Goal: Task Accomplishment & Management: Use online tool/utility

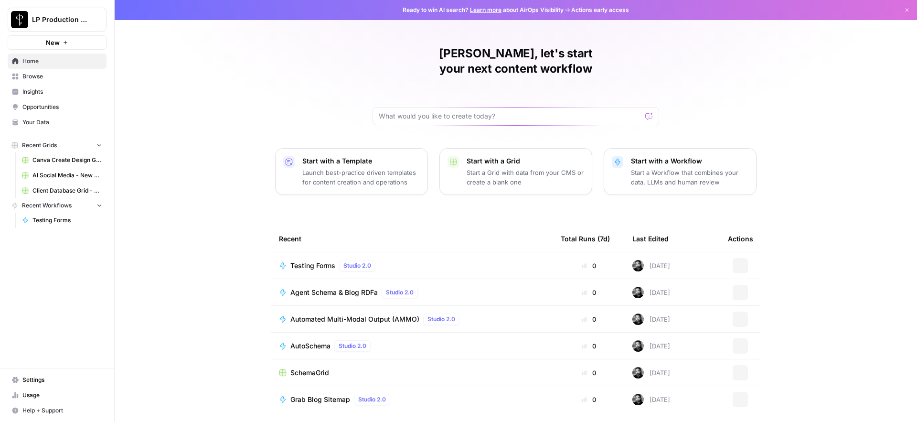
click at [59, 220] on span "Testing Forms" at bounding box center [67, 220] width 70 height 9
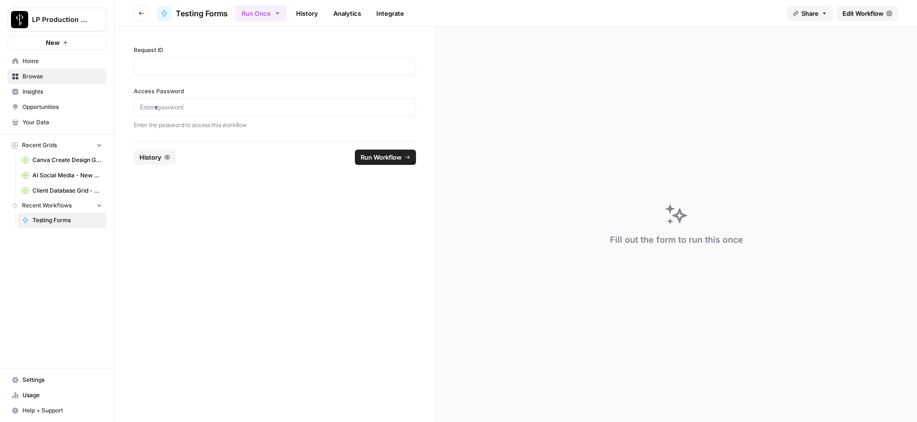
click at [870, 14] on span "Edit Workflow" at bounding box center [863, 14] width 41 height 10
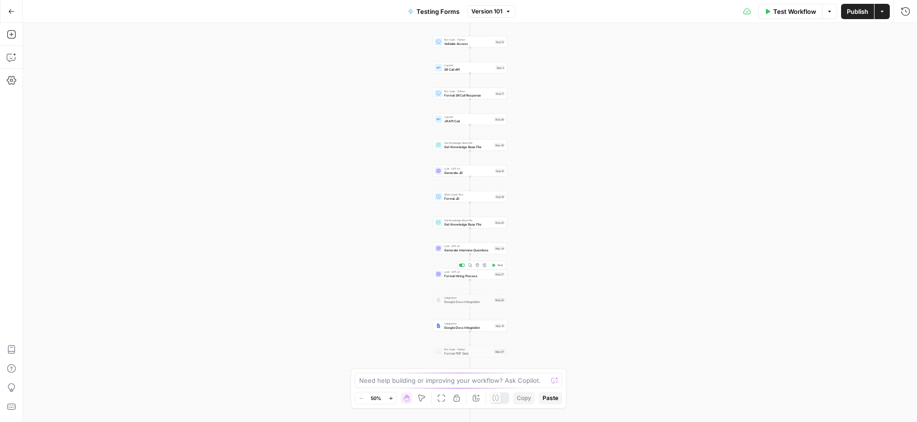
click at [446, 276] on span "Format Hiring Process" at bounding box center [468, 275] width 48 height 5
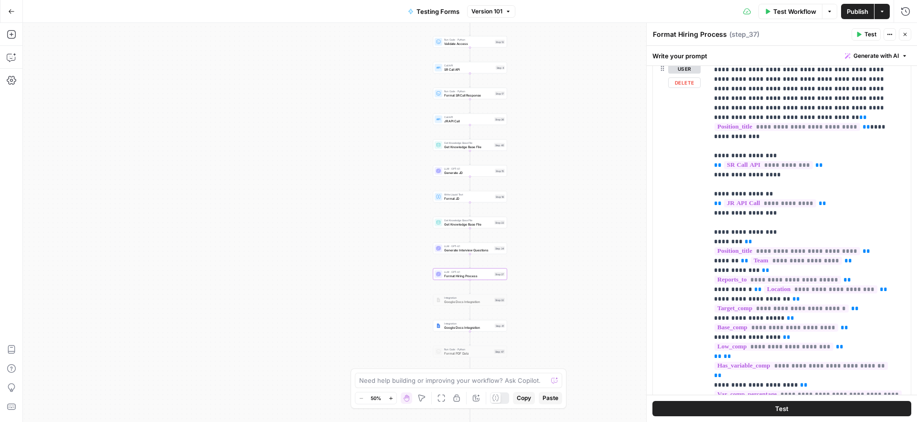
scroll to position [473, 0]
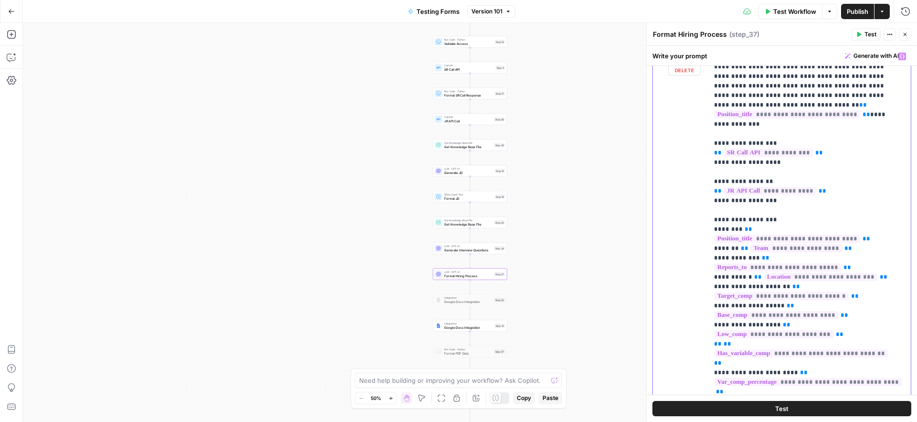
click at [888, 239] on p "**********" at bounding box center [802, 305] width 177 height 545
click at [448, 120] on span "JR API Call" at bounding box center [468, 120] width 48 height 5
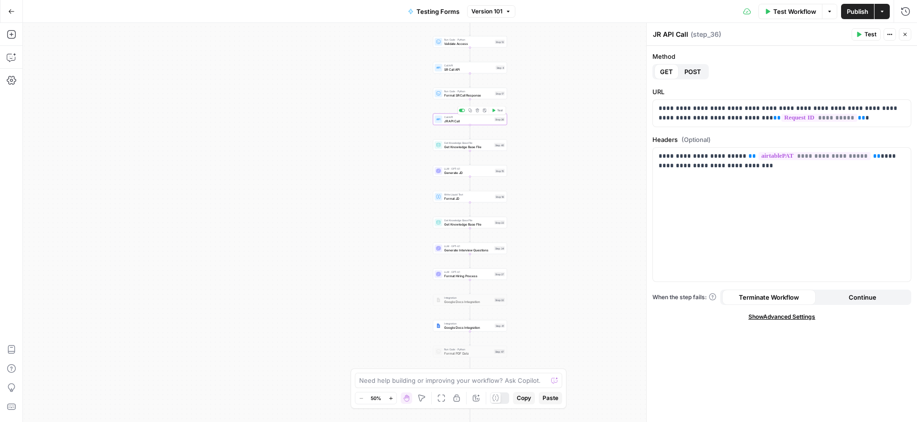
click at [501, 110] on span "Test" at bounding box center [500, 110] width 6 height 4
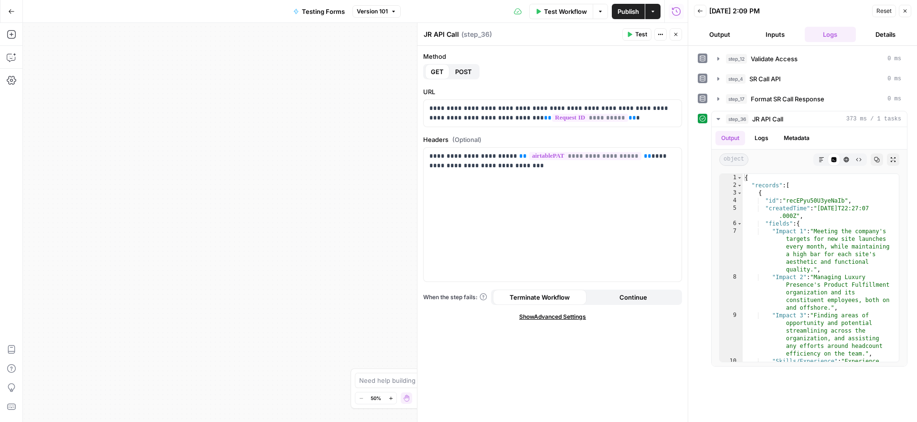
click at [599, 14] on button "Options" at bounding box center [600, 11] width 15 height 15
click at [663, 35] on button "Actions" at bounding box center [660, 34] width 12 height 12
click at [353, 104] on div "Workflow Set Inputs Inputs Run Code · Python Validate Access Step 12 Call API S…" at bounding box center [355, 222] width 665 height 399
click at [655, 10] on icon "button" at bounding box center [653, 12] width 6 height 6
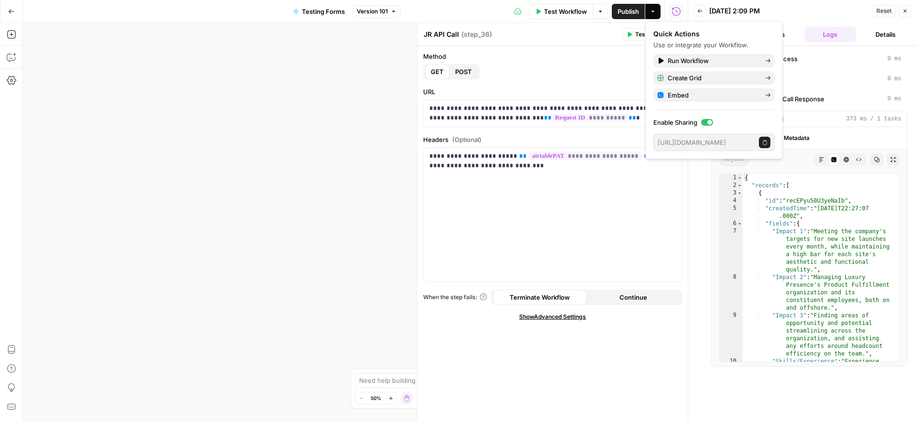
click at [363, 166] on div "Workflow Set Inputs Inputs Run Code · Python Validate Access Step 12 Call API S…" at bounding box center [355, 222] width 665 height 399
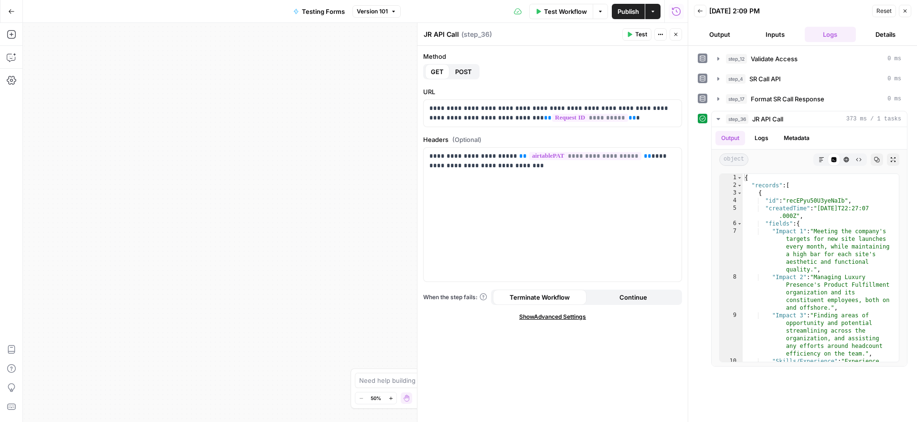
click at [906, 12] on icon "button" at bounding box center [905, 11] width 6 height 6
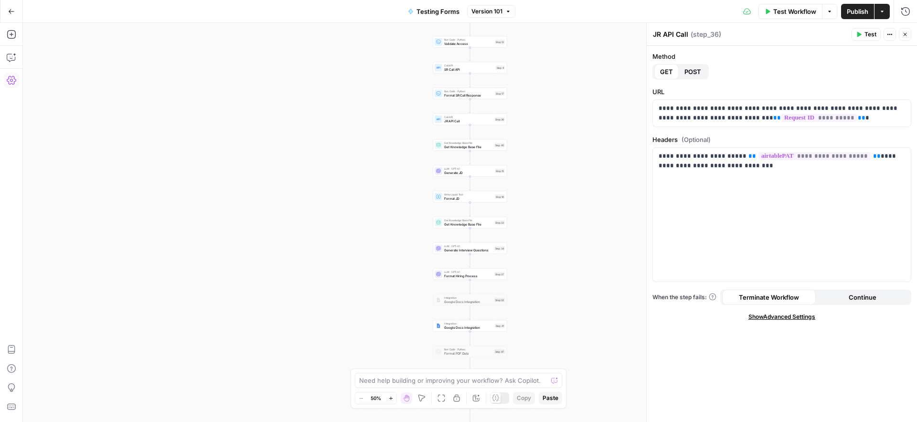
click at [12, 83] on icon "button" at bounding box center [12, 80] width 10 height 9
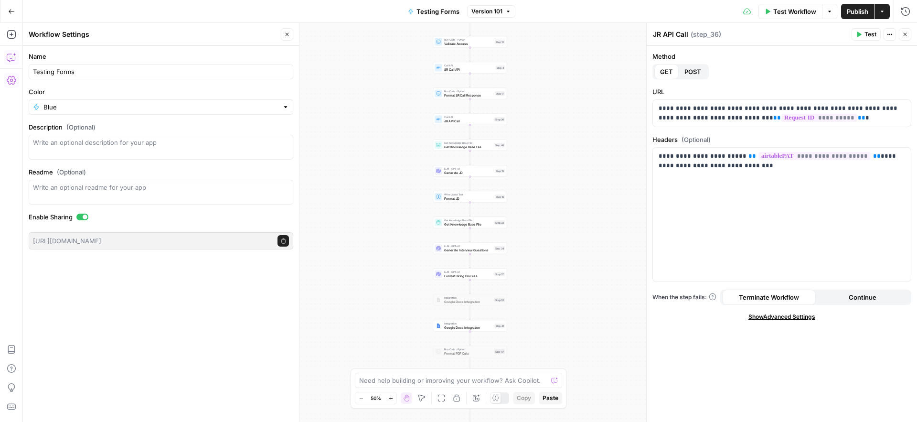
click at [11, 59] on icon "button" at bounding box center [12, 58] width 10 height 10
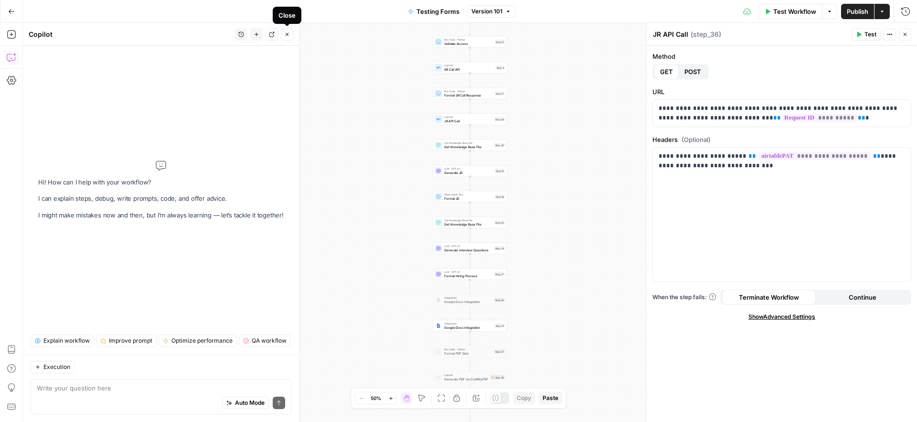
click at [290, 34] on button "Close" at bounding box center [287, 34] width 12 height 12
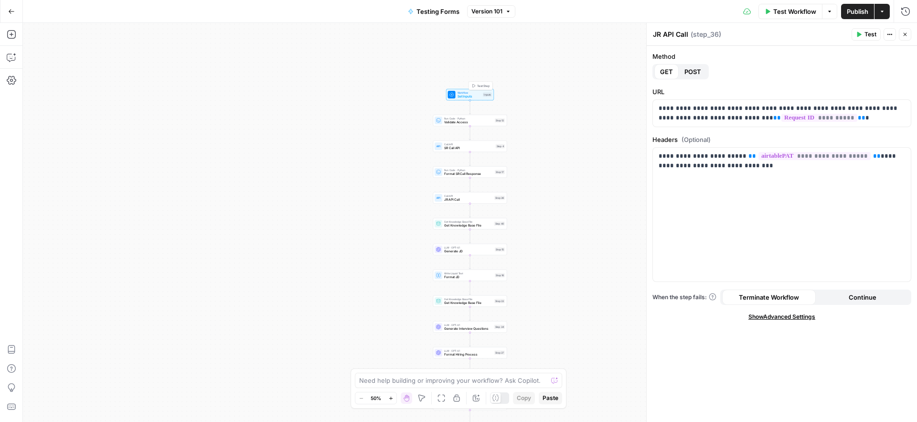
click at [462, 96] on span "Set Inputs" at bounding box center [470, 96] width 24 height 5
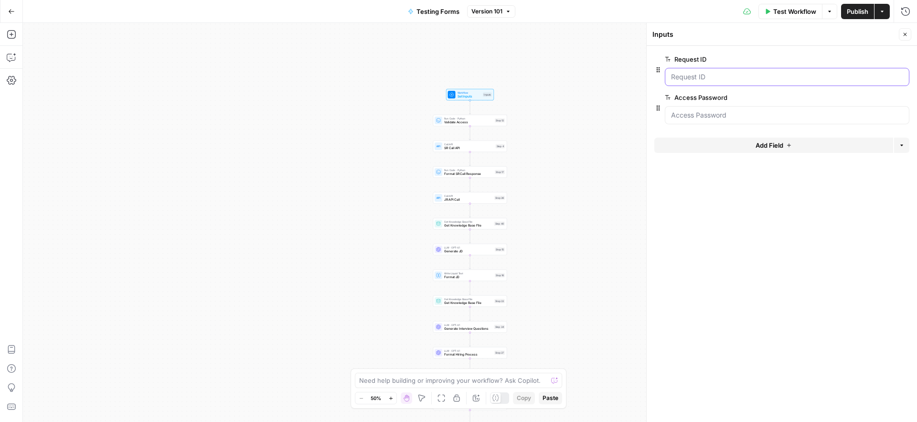
click at [696, 77] on ID "Request ID" at bounding box center [787, 77] width 232 height 10
click at [697, 76] on ID "Request ID" at bounding box center [787, 77] width 232 height 10
click at [716, 78] on ID "Request ID" at bounding box center [787, 77] width 232 height 10
click at [890, 63] on button "edit field" at bounding box center [877, 58] width 37 height 11
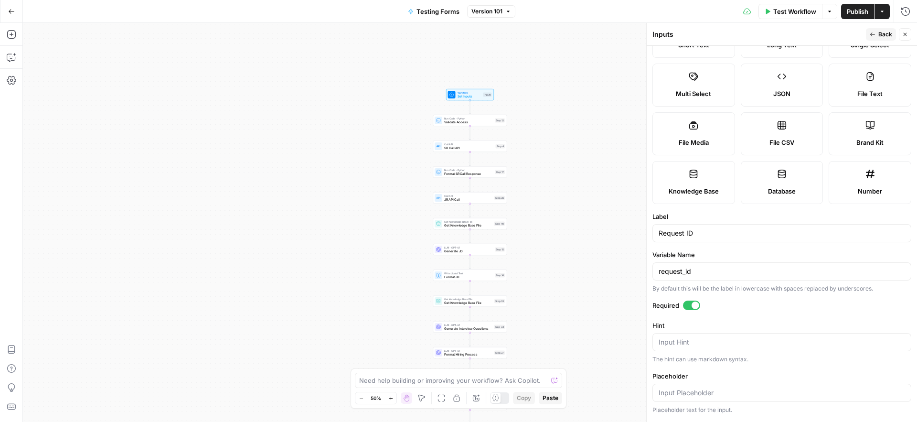
scroll to position [99, 0]
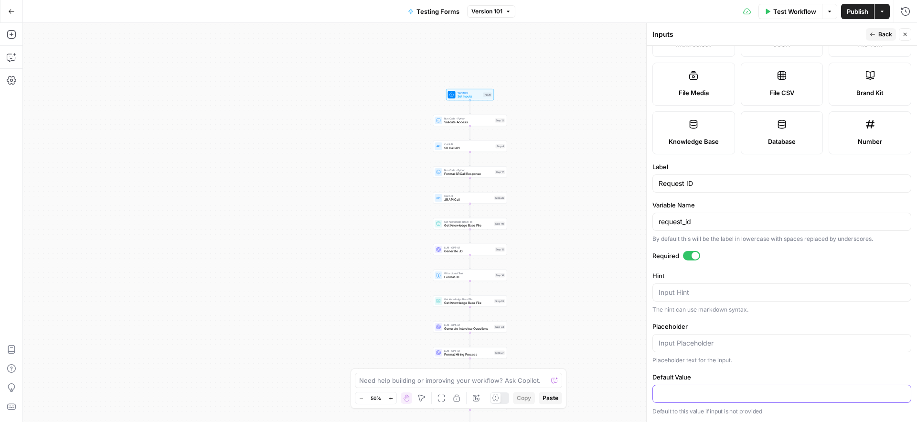
click at [709, 396] on input "Default Value" at bounding box center [782, 394] width 246 height 10
type input "1"
click at [750, 366] on form "Input type Short Text Long Text Single Select Multi Select JSON File Text File …" at bounding box center [782, 234] width 270 height 376
drag, startPoint x: 673, startPoint y: 395, endPoint x: 650, endPoint y: 397, distance: 23.6
click at [651, 397] on div "Inputs Back Close Input type Short Text Long Text Single Select Multi Select JS…" at bounding box center [781, 222] width 271 height 399
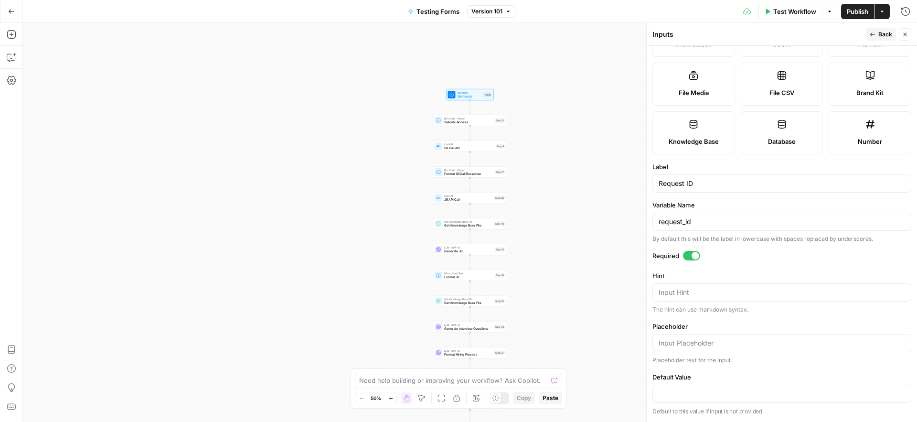
click at [725, 366] on form "Input type Short Text Long Text Single Select Multi Select JSON File Text File …" at bounding box center [782, 234] width 270 height 376
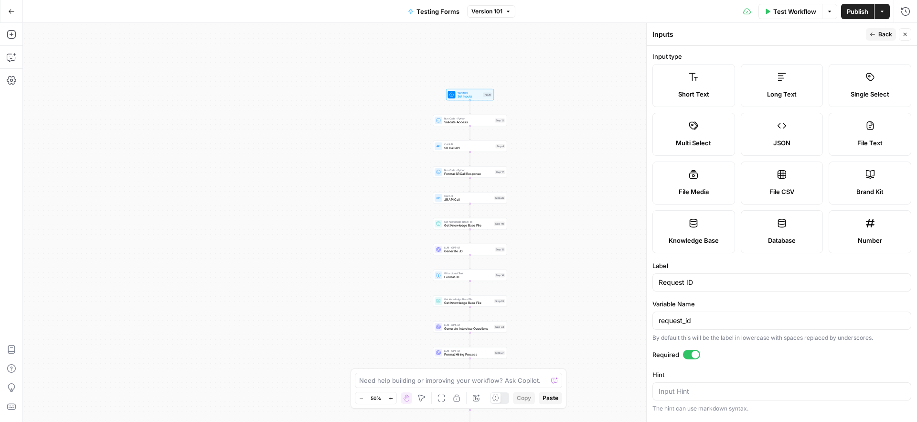
click at [883, 37] on span "Back" at bounding box center [885, 34] width 14 height 9
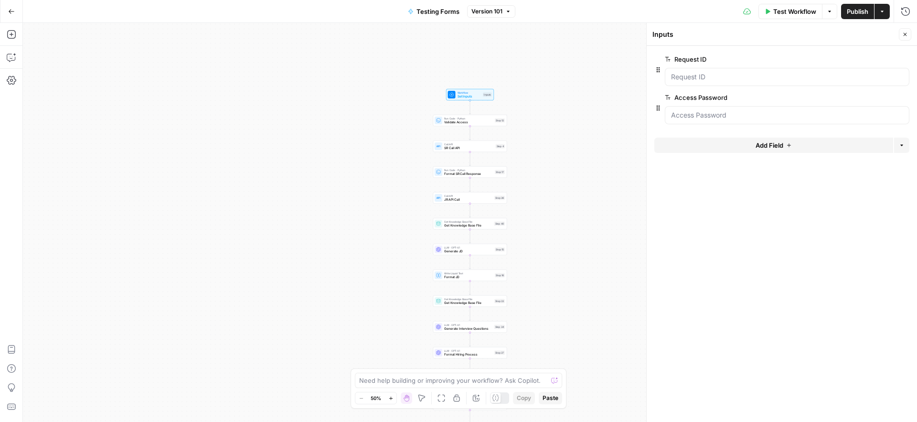
click at [777, 219] on form "Request ID edit field Delete group Access Password edit field Delete group Add …" at bounding box center [782, 234] width 270 height 376
click at [497, 398] on icon at bounding box center [495, 397] width 7 height 7
click at [502, 399] on icon at bounding box center [504, 398] width 7 height 6
click at [448, 120] on span "Validate Access" at bounding box center [468, 122] width 49 height 5
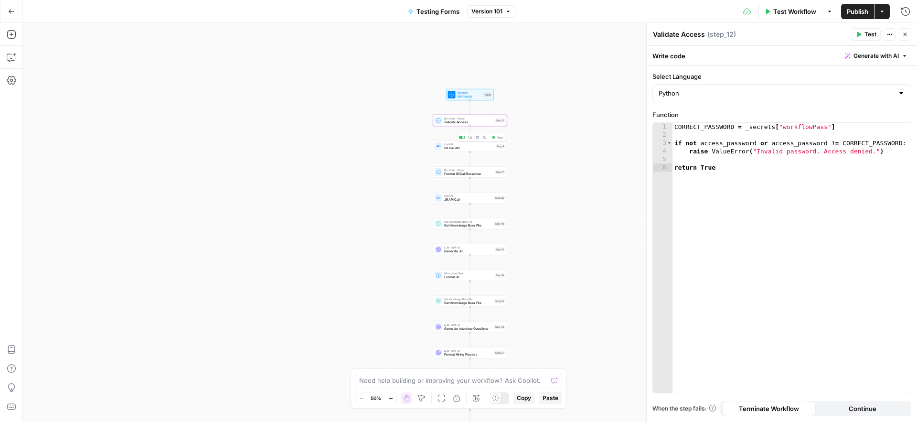
click at [449, 146] on span "SR Call API" at bounding box center [469, 148] width 50 height 5
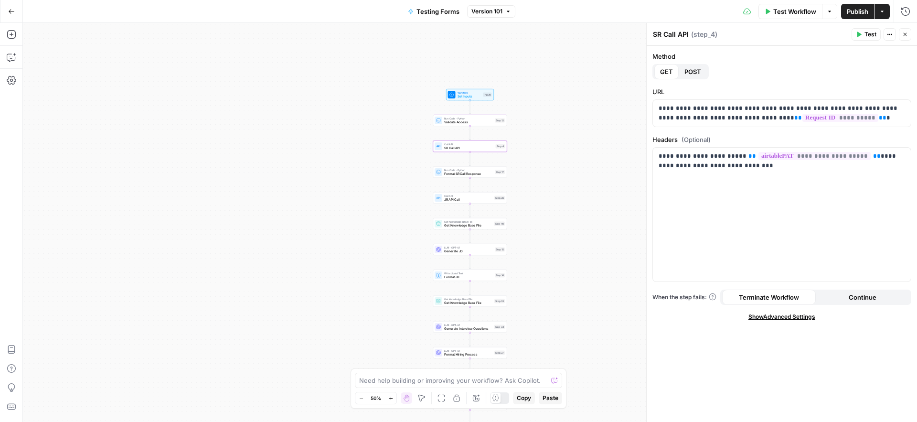
click at [888, 33] on icon "button" at bounding box center [890, 35] width 6 height 6
click at [628, 252] on div "Workflow Set Inputs Inputs Run Code · Python Validate Access Step 12 Call API S…" at bounding box center [470, 222] width 894 height 399
click at [903, 34] on icon "button" at bounding box center [905, 35] width 6 height 6
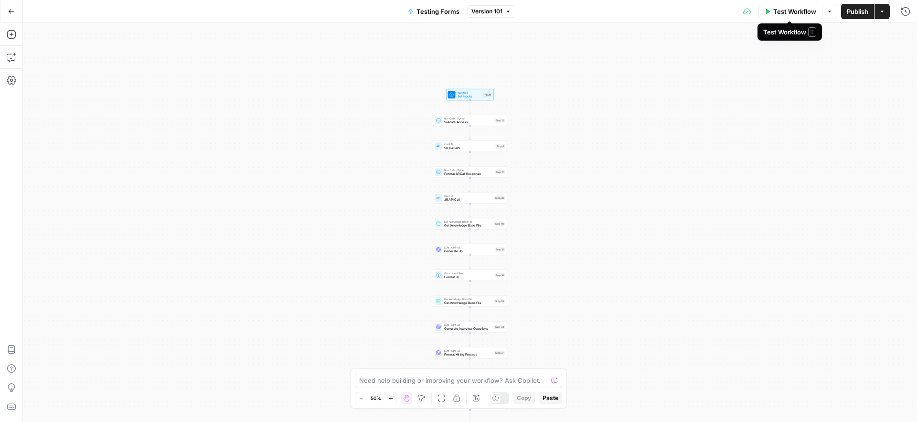
click at [796, 15] on span "Test Workflow" at bounding box center [794, 12] width 43 height 10
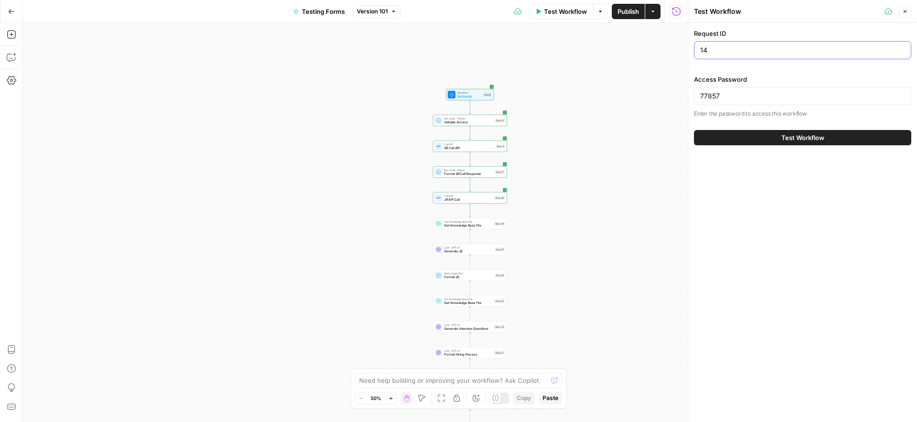
drag, startPoint x: 730, startPoint y: 49, endPoint x: 690, endPoint y: 47, distance: 40.6
click at [690, 47] on div "Test Workflow Close Request ID 14 Access Password [SECURITY_DATA] Enter the pas…" at bounding box center [802, 211] width 229 height 422
type input "1"
click at [456, 303] on span "Gmail Integration" at bounding box center [466, 301] width 44 height 5
click at [799, 140] on span "Test Workflow" at bounding box center [802, 138] width 43 height 10
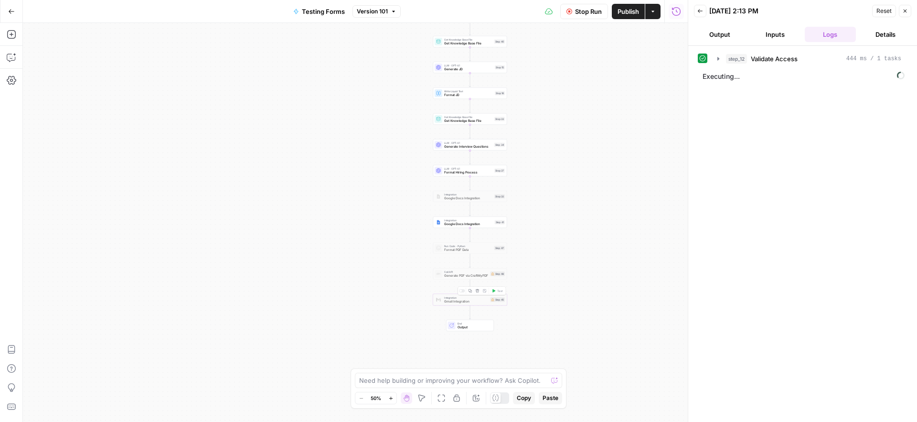
click at [452, 302] on span "Gmail Integration" at bounding box center [466, 301] width 44 height 5
click at [448, 299] on span "Gmail Integration" at bounding box center [466, 301] width 44 height 5
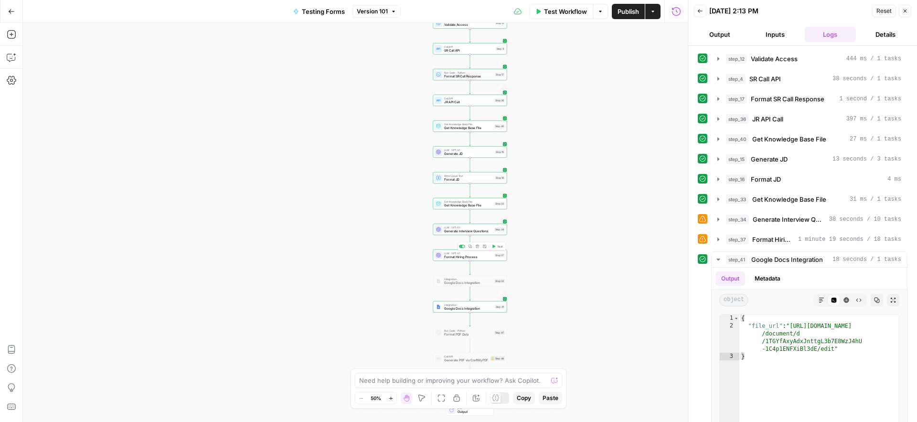
click at [444, 258] on span "Format Hiring Process" at bounding box center [468, 257] width 48 height 5
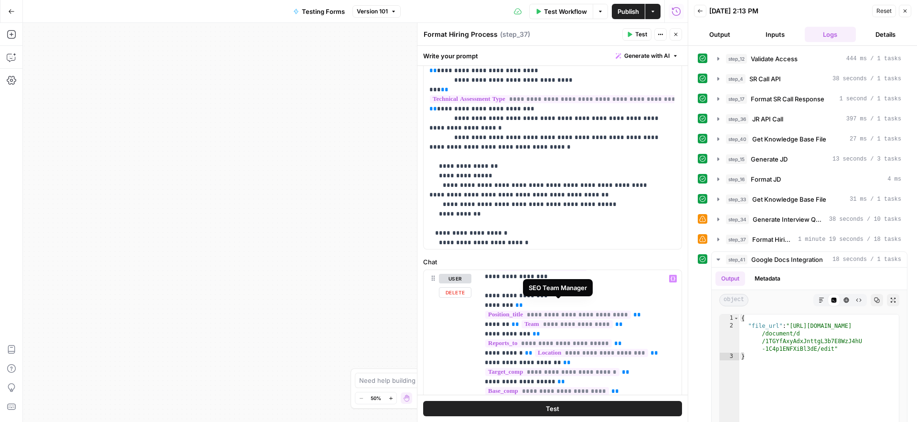
scroll to position [158, 0]
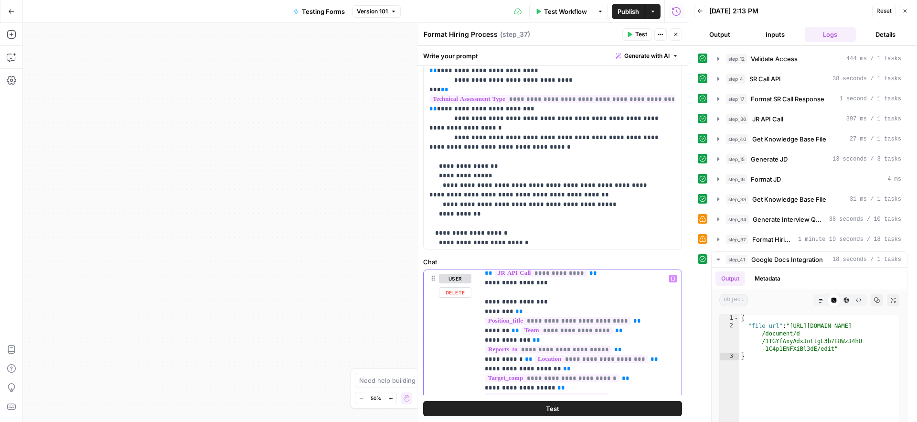
click at [542, 294] on p "**********" at bounding box center [573, 388] width 177 height 545
click at [658, 321] on p "**********" at bounding box center [573, 388] width 177 height 545
click at [656, 302] on p "**********" at bounding box center [573, 388] width 177 height 545
click at [580, 294] on p "**********" at bounding box center [573, 388] width 177 height 545
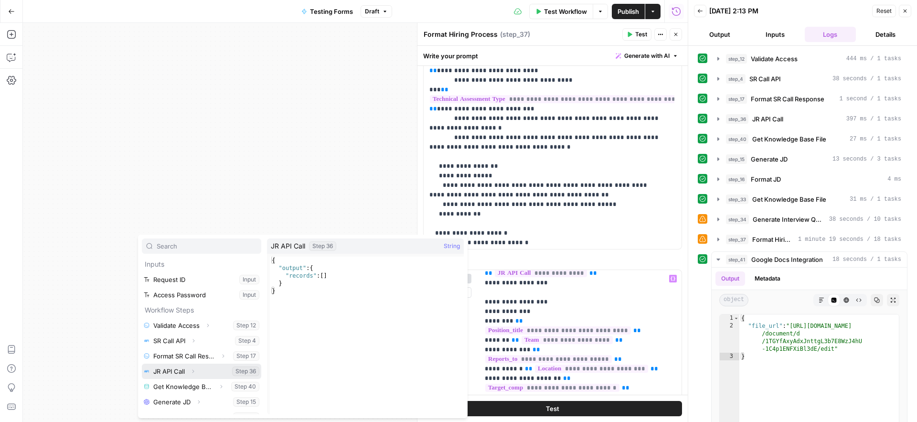
click at [193, 371] on icon "button" at bounding box center [193, 371] width 6 height 6
click at [182, 374] on icon "button" at bounding box center [182, 375] width 6 height 6
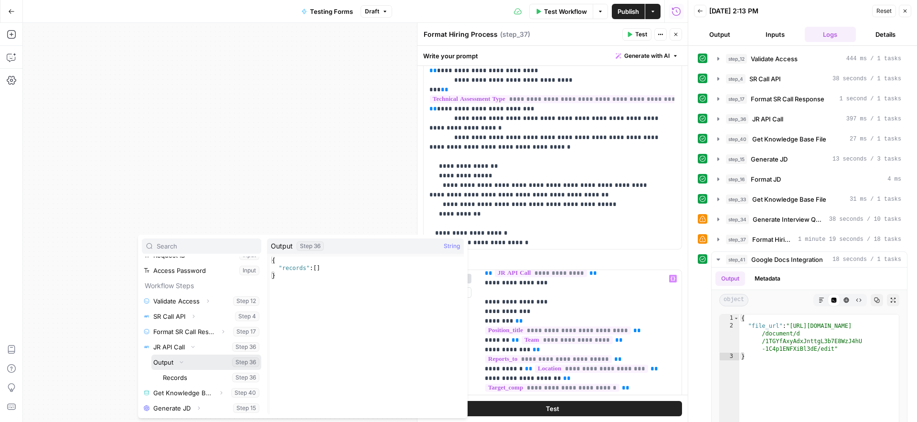
scroll to position [31, 0]
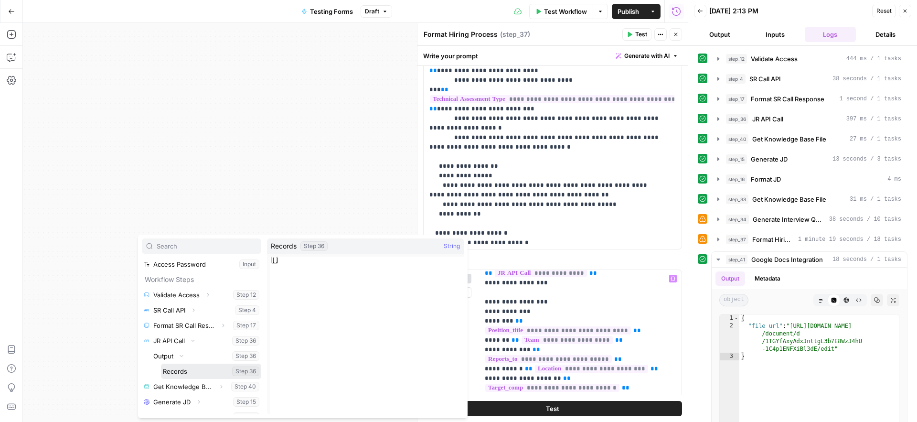
click at [210, 371] on button "Select variable Records" at bounding box center [211, 370] width 100 height 15
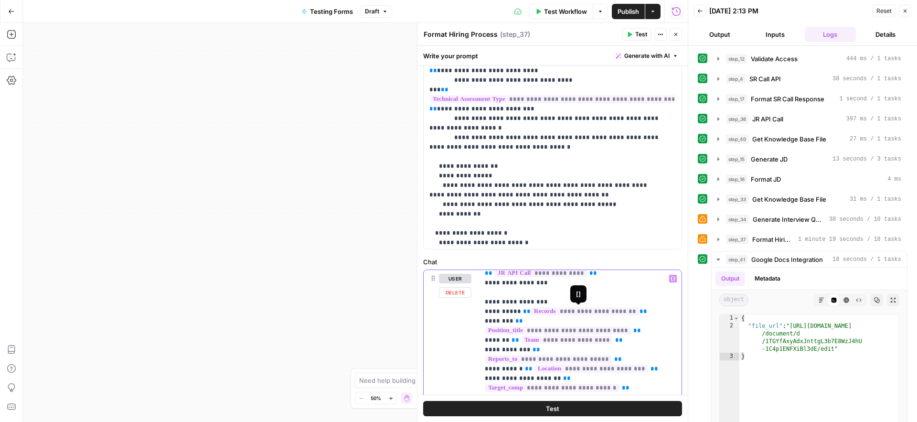
click at [613, 307] on span "**********" at bounding box center [585, 311] width 108 height 8
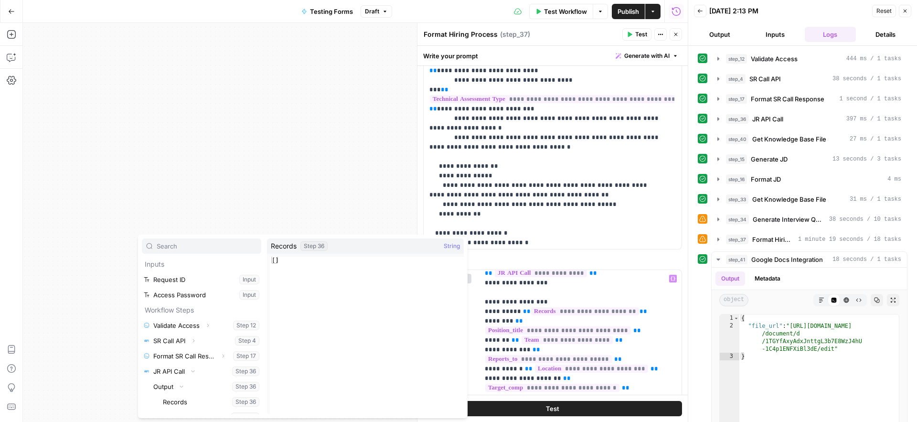
click at [350, 152] on div "Workflow Set Inputs Inputs Run Code · Python Validate Access Step 12 Call API S…" at bounding box center [355, 222] width 665 height 399
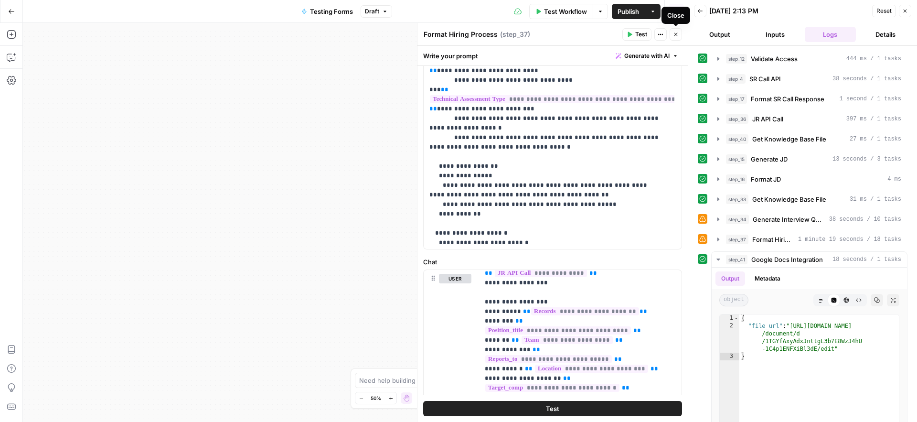
click at [675, 35] on icon "button" at bounding box center [676, 35] width 6 height 6
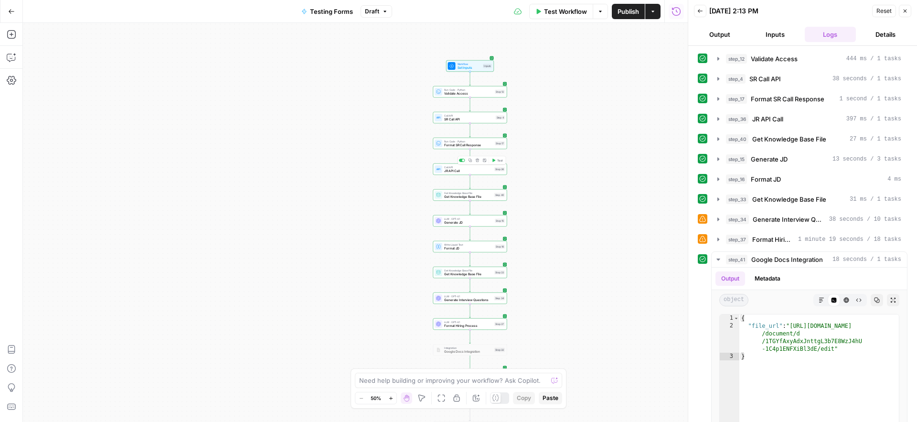
click at [444, 171] on span "JR API Call" at bounding box center [468, 171] width 48 height 5
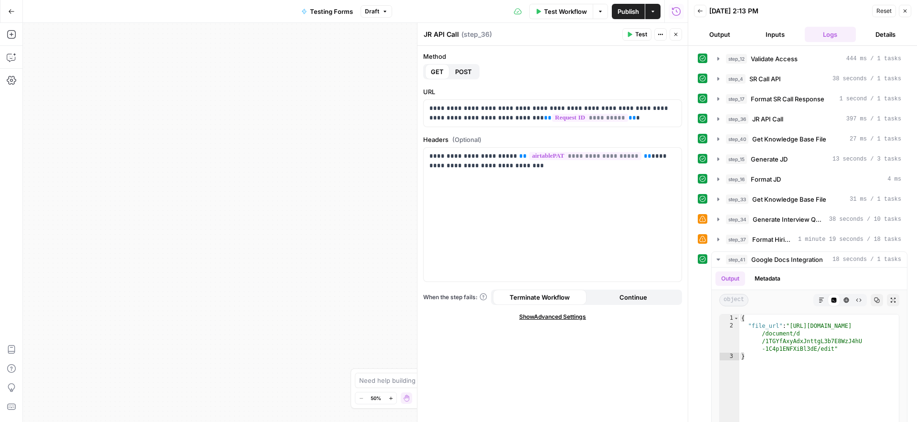
click at [632, 36] on button "Test" at bounding box center [636, 34] width 29 height 12
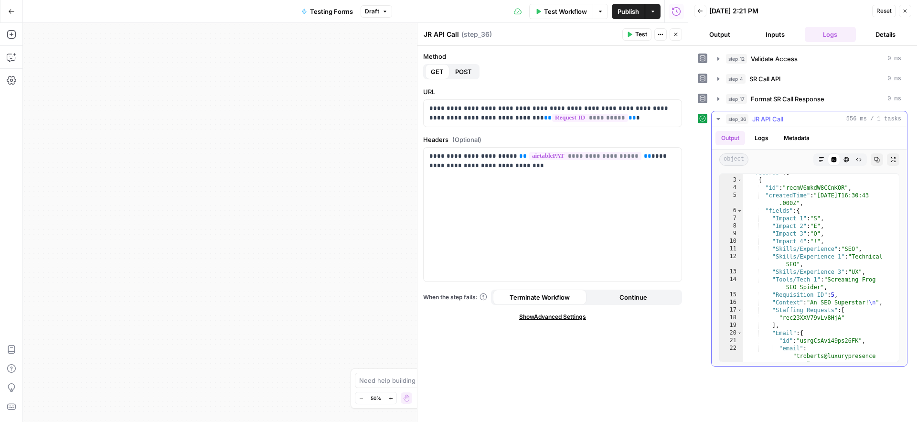
scroll to position [0, 0]
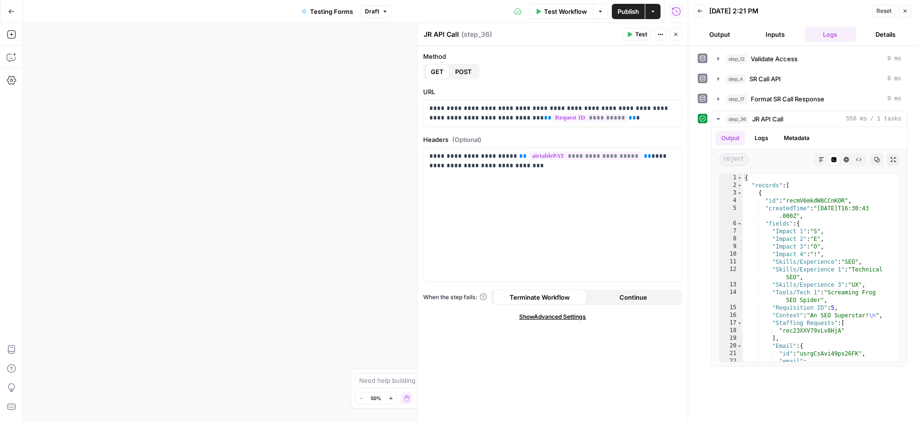
click at [644, 35] on span "Test" at bounding box center [641, 34] width 12 height 9
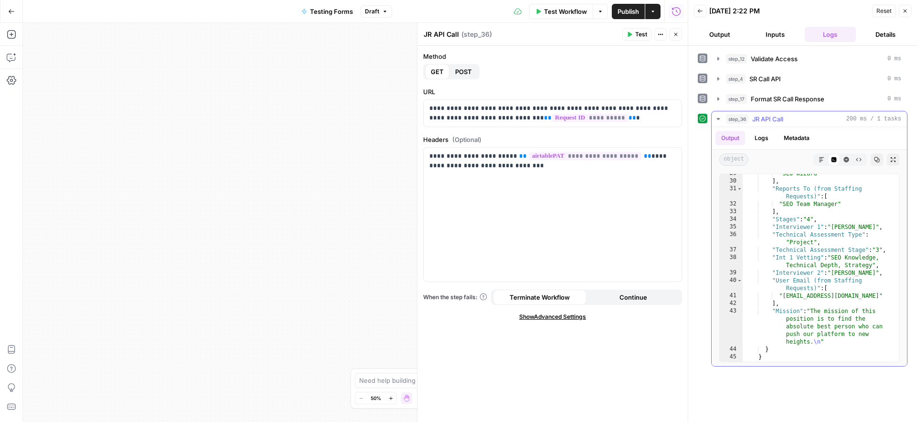
scroll to position [286, 0]
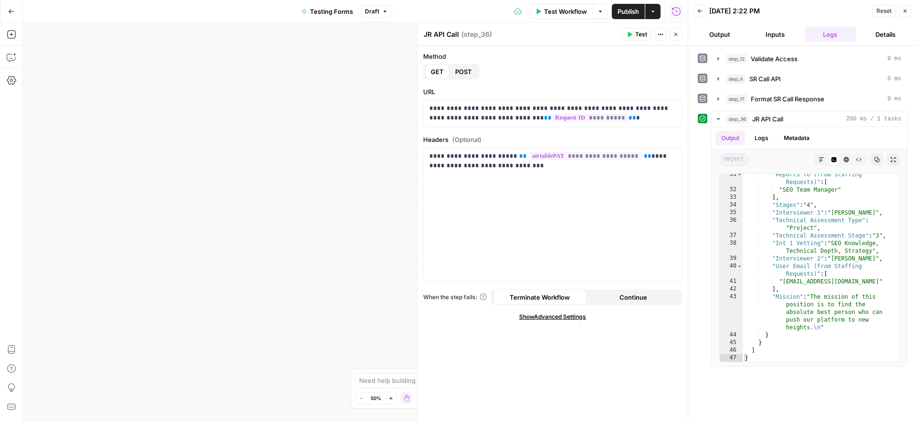
click at [677, 37] on button "Close" at bounding box center [676, 34] width 12 height 12
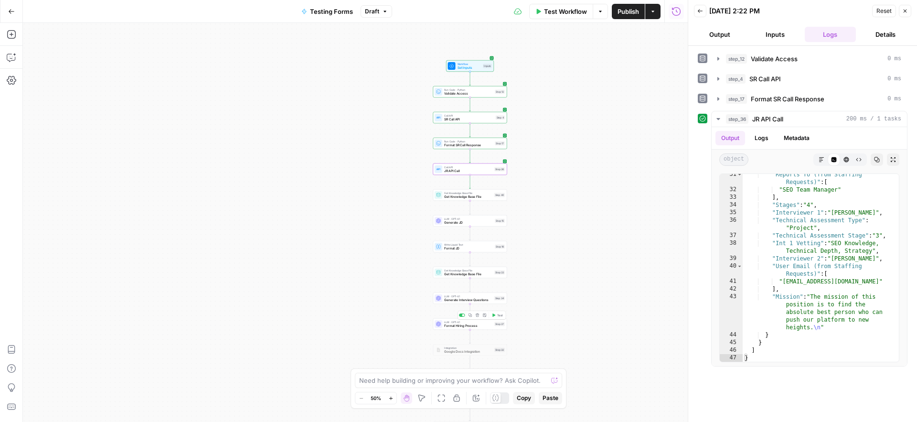
click at [452, 326] on span "Format Hiring Process" at bounding box center [468, 325] width 48 height 5
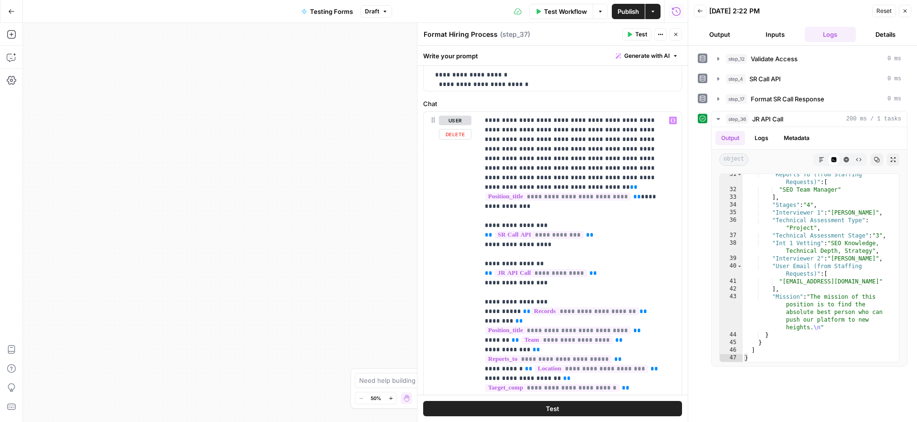
scroll to position [119, 0]
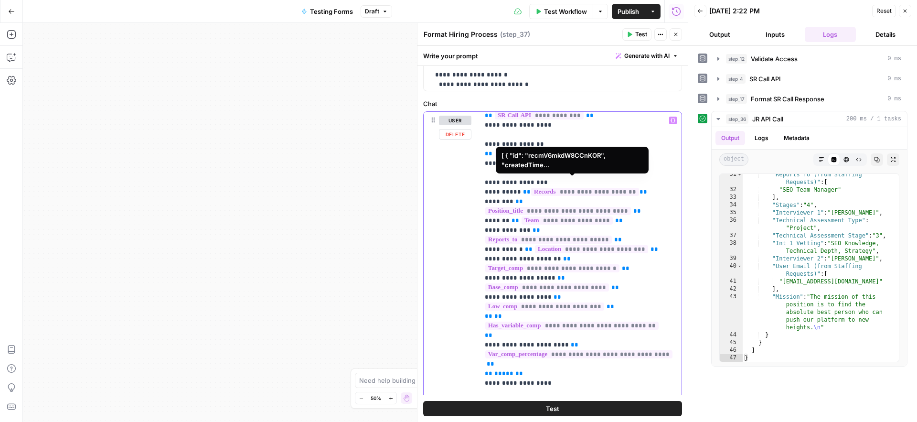
click at [616, 188] on span "**********" at bounding box center [585, 192] width 108 height 8
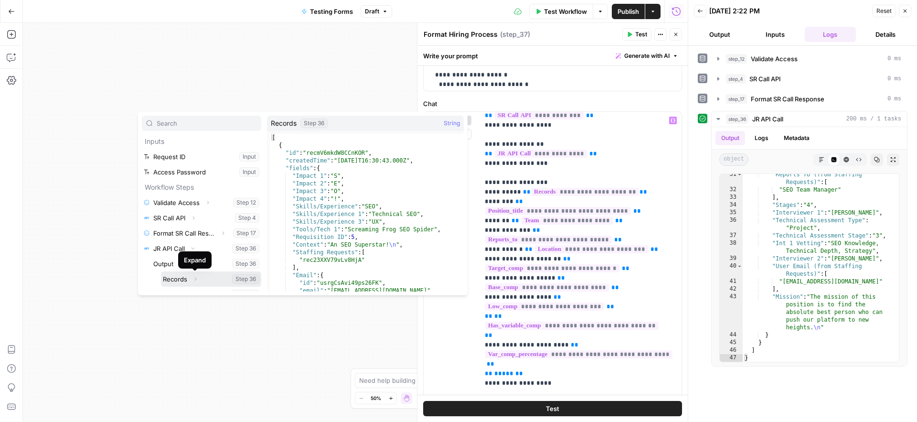
click at [193, 281] on icon "button" at bounding box center [195, 279] width 6 height 6
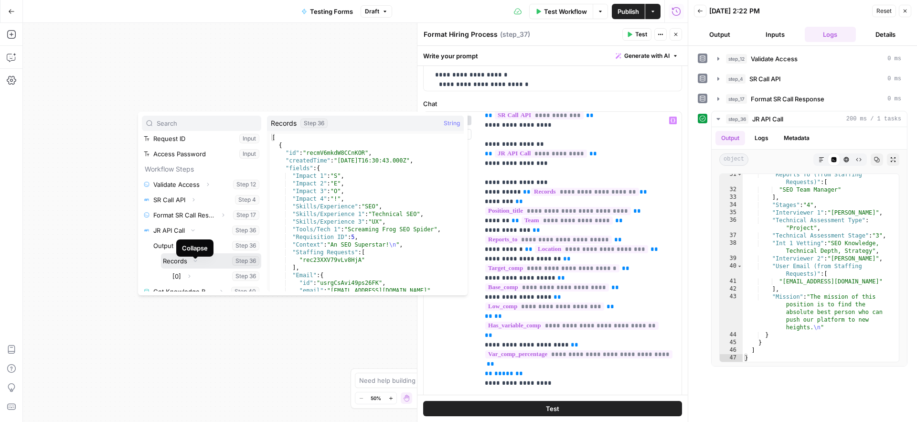
scroll to position [31, 0]
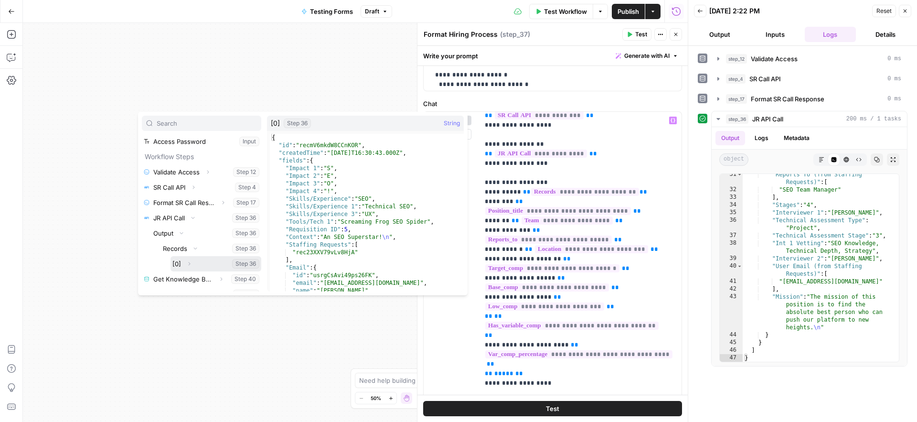
click at [191, 264] on icon "button" at bounding box center [189, 264] width 6 height 6
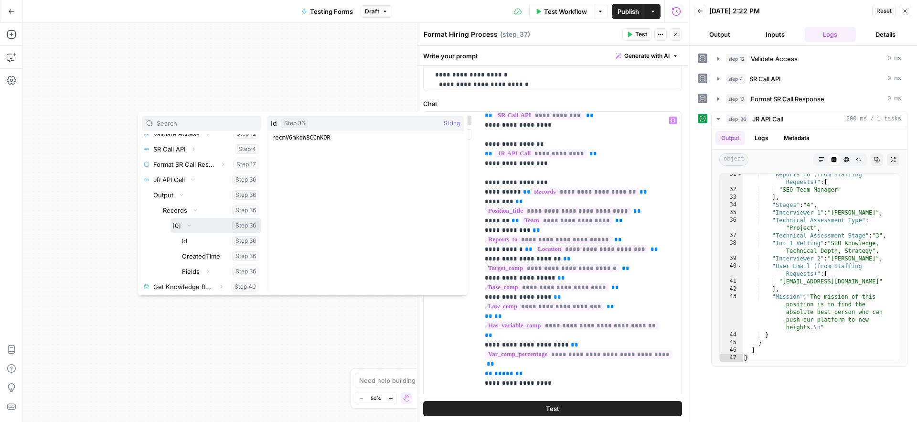
scroll to position [110, 0]
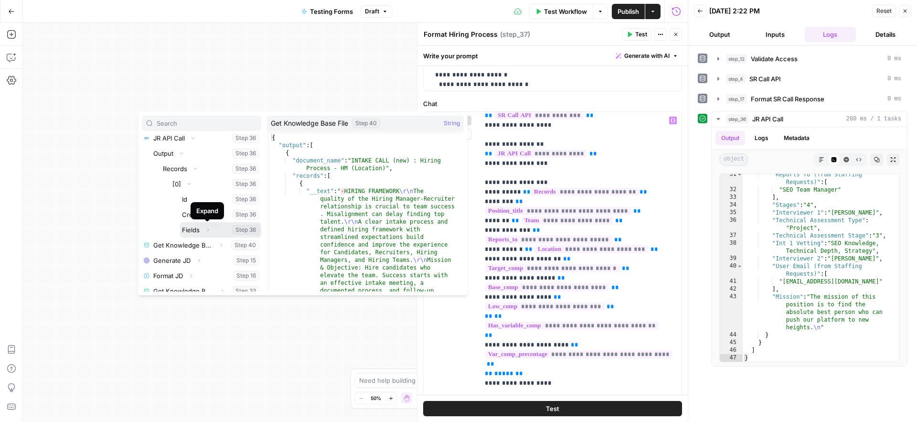
click at [210, 231] on icon "button" at bounding box center [208, 230] width 6 height 6
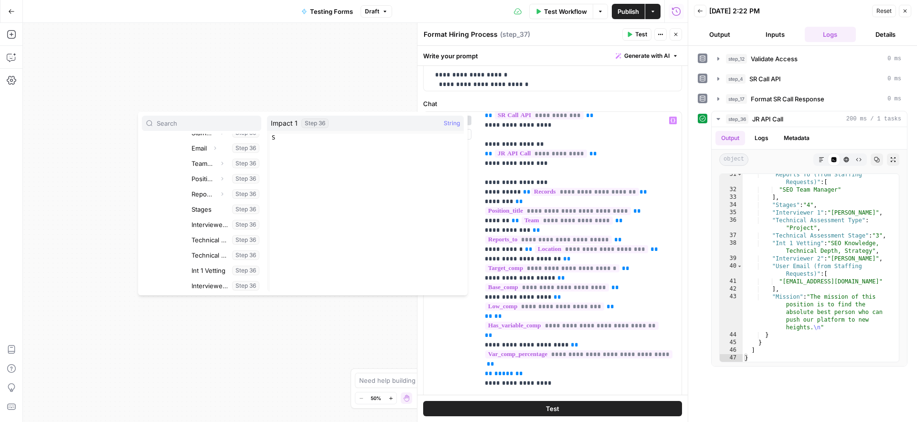
scroll to position [418, 0]
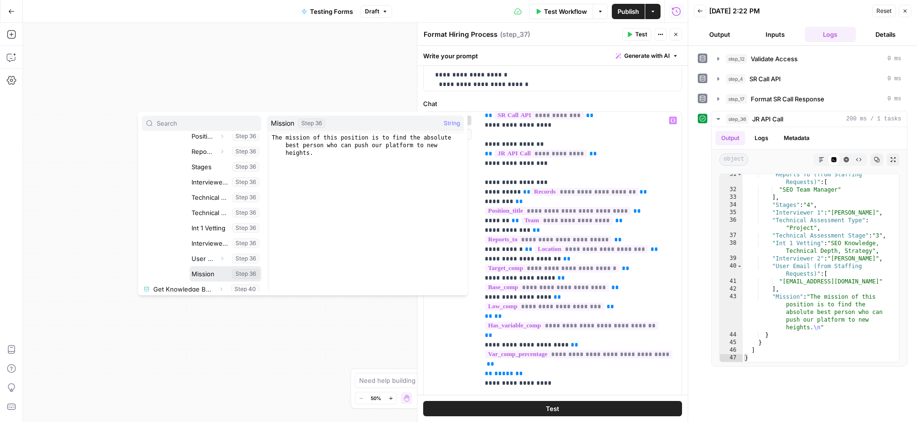
click at [204, 276] on button "Select variable Mission" at bounding box center [226, 273] width 72 height 15
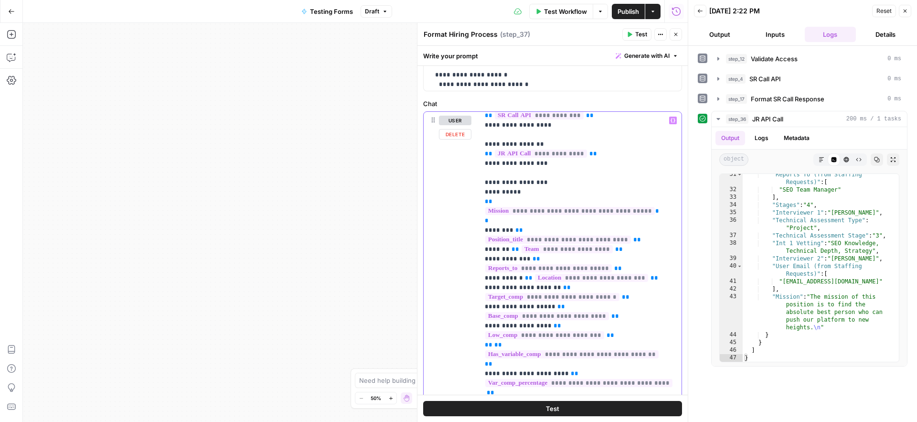
click at [526, 182] on p "**********" at bounding box center [573, 278] width 177 height 564
click at [908, 11] on span "Close" at bounding box center [908, 11] width 0 height 0
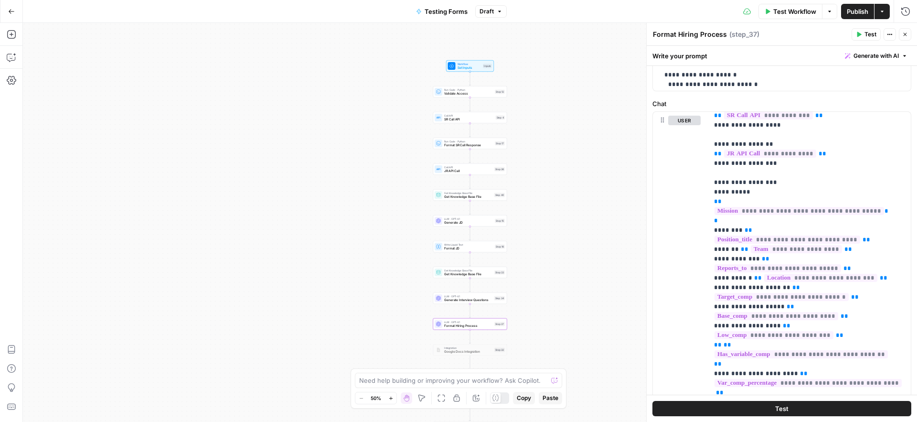
click at [855, 11] on span "Publish" at bounding box center [857, 12] width 21 height 10
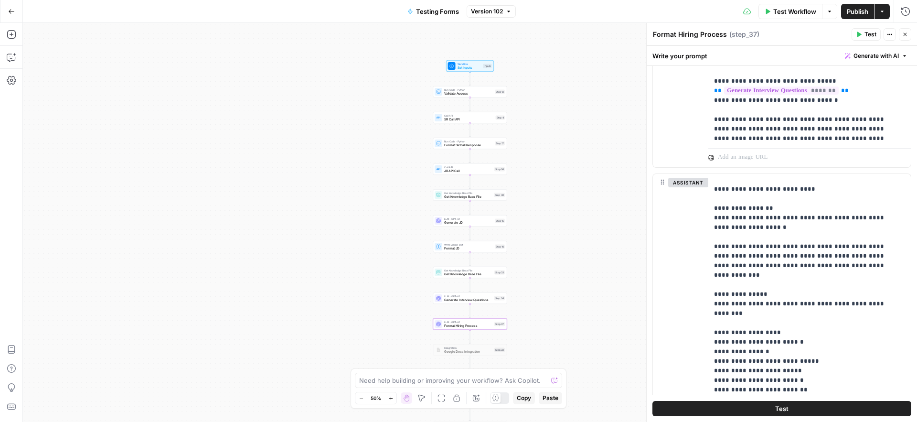
scroll to position [566, 0]
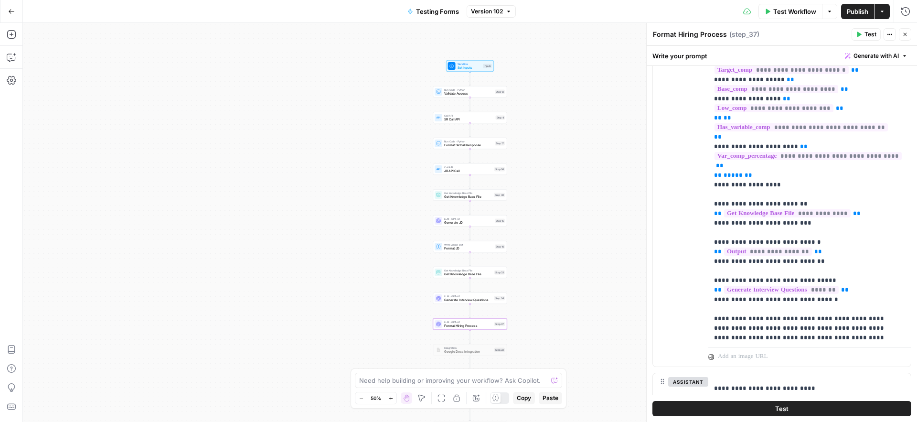
click at [854, 12] on span "Publish" at bounding box center [857, 12] width 21 height 10
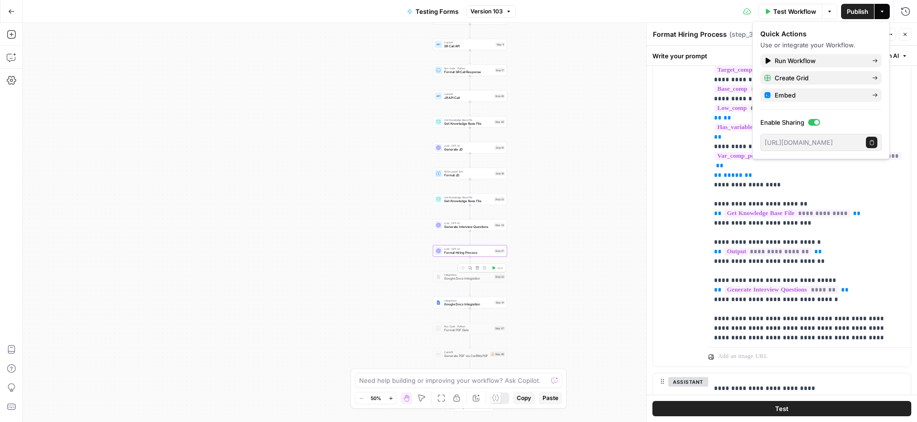
click at [446, 278] on span "Google Docs Integration" at bounding box center [468, 278] width 48 height 5
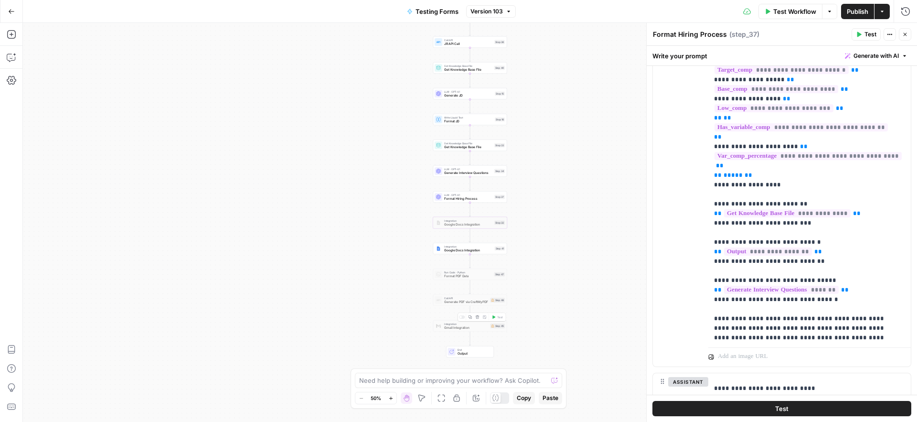
click at [462, 318] on div at bounding box center [462, 316] width 6 height 3
click at [452, 329] on span "Gmail Integration" at bounding box center [466, 327] width 44 height 5
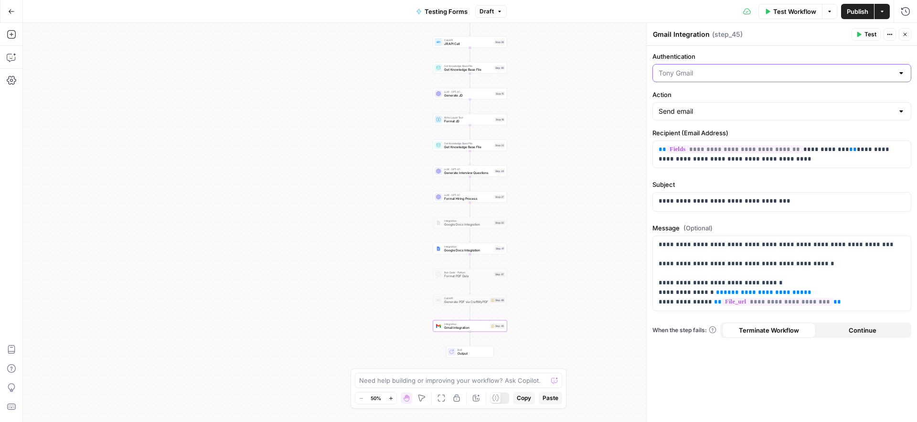
click at [761, 73] on input "Authentication" at bounding box center [776, 73] width 235 height 10
type input "[PERSON_NAME]"
click at [768, 57] on label "Authentication" at bounding box center [781, 57] width 259 height 10
click at [768, 68] on input "[PERSON_NAME]" at bounding box center [776, 73] width 235 height 10
type input "[PERSON_NAME]"
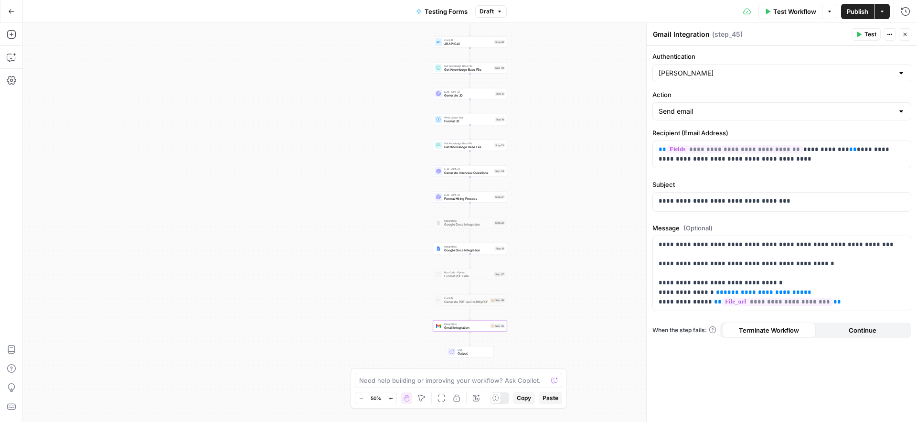
click at [844, 185] on label "Subject" at bounding box center [781, 185] width 259 height 10
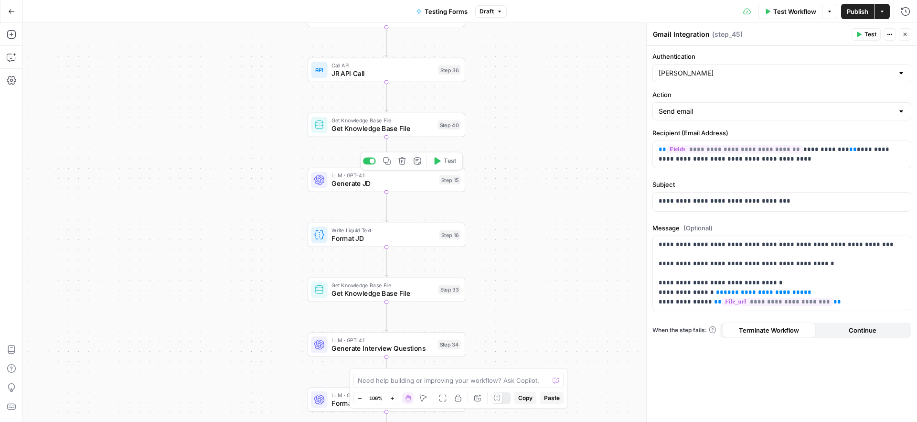
click at [340, 180] on span "Generate JD" at bounding box center [383, 183] width 104 height 10
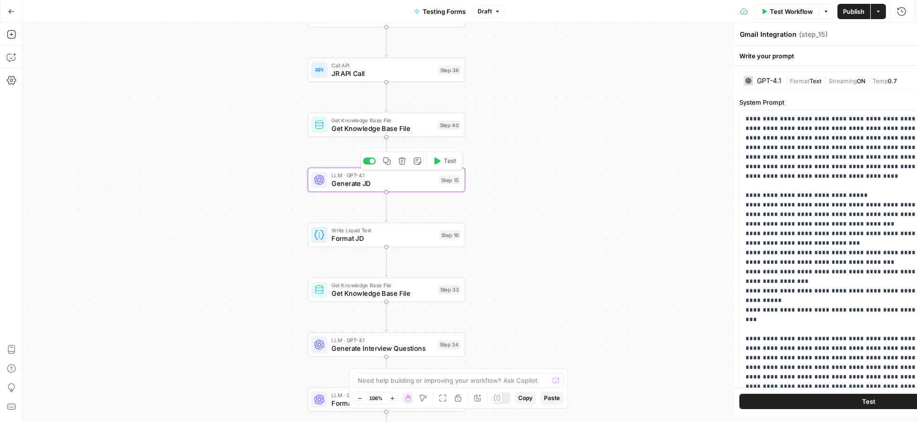
type textarea "Generate JD"
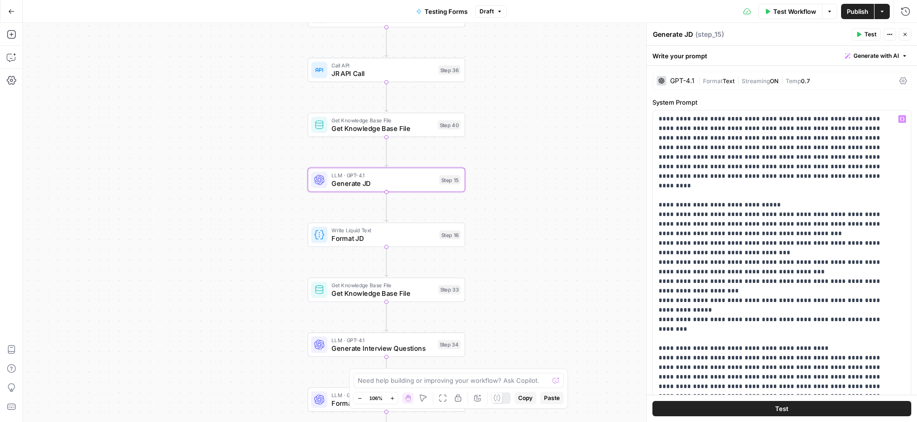
scroll to position [297, 0]
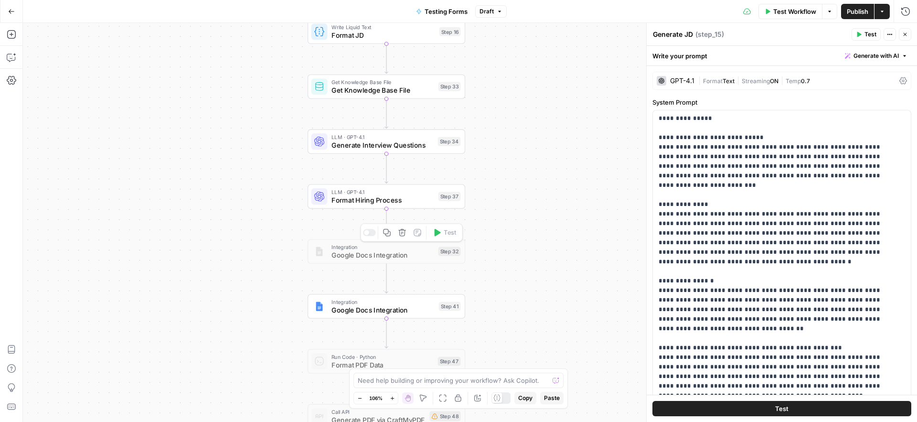
click at [361, 257] on span "Google Docs Integration" at bounding box center [382, 255] width 103 height 10
click at [373, 235] on div at bounding box center [369, 232] width 13 height 7
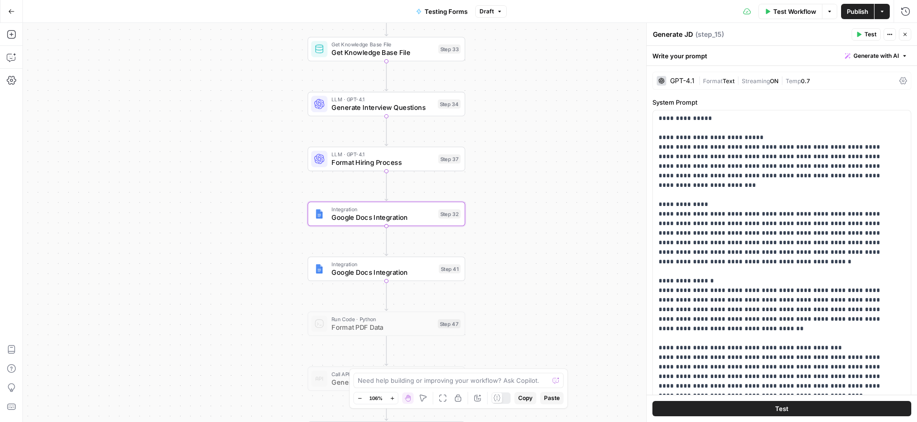
click at [905, 35] on icon "button" at bounding box center [905, 35] width 6 height 6
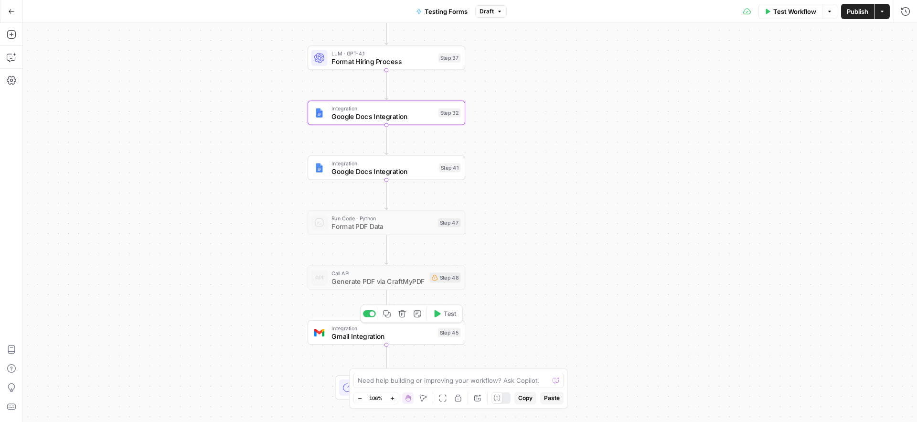
click at [342, 338] on span "Gmail Integration" at bounding box center [382, 336] width 102 height 10
